Goal: Go to known website: Access a specific website the user already knows

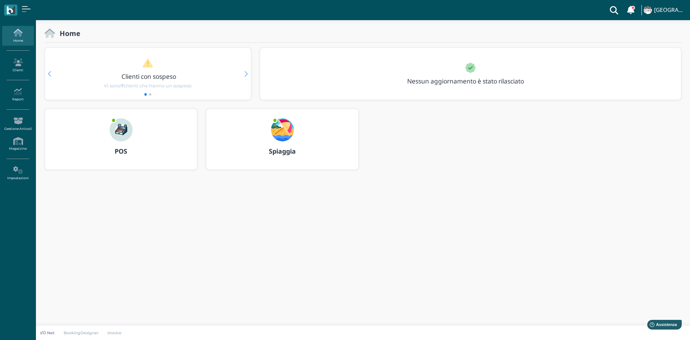
click at [125, 135] on img at bounding box center [121, 129] width 23 height 23
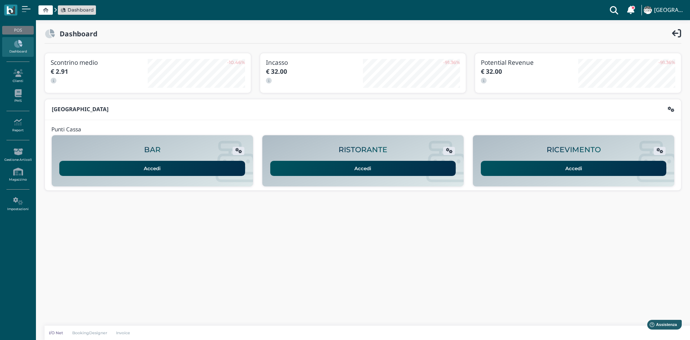
click at [586, 168] on link "Accedi" at bounding box center [574, 168] width 186 height 15
